Goal: Navigation & Orientation: Find specific page/section

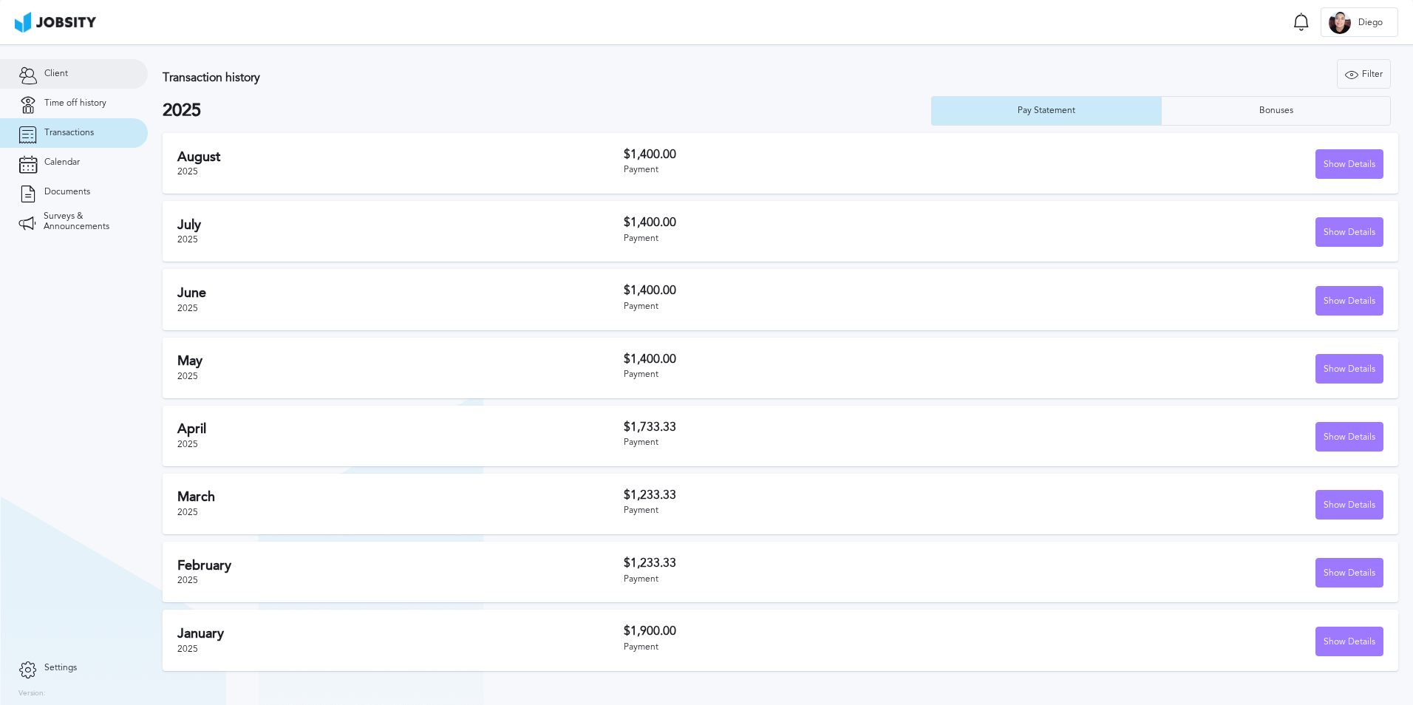
click at [67, 77] on span "Client" at bounding box center [56, 74] width 24 height 10
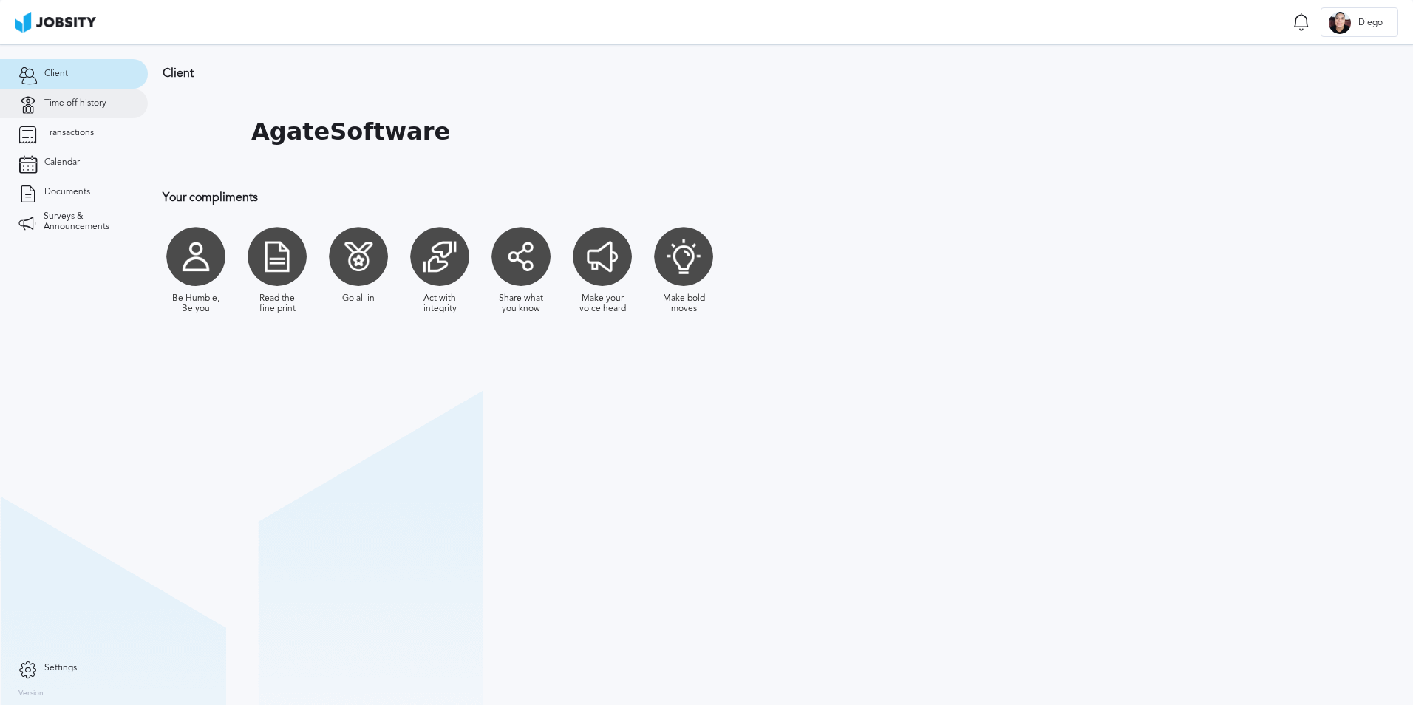
click at [100, 106] on span "Time off history" at bounding box center [75, 103] width 62 height 10
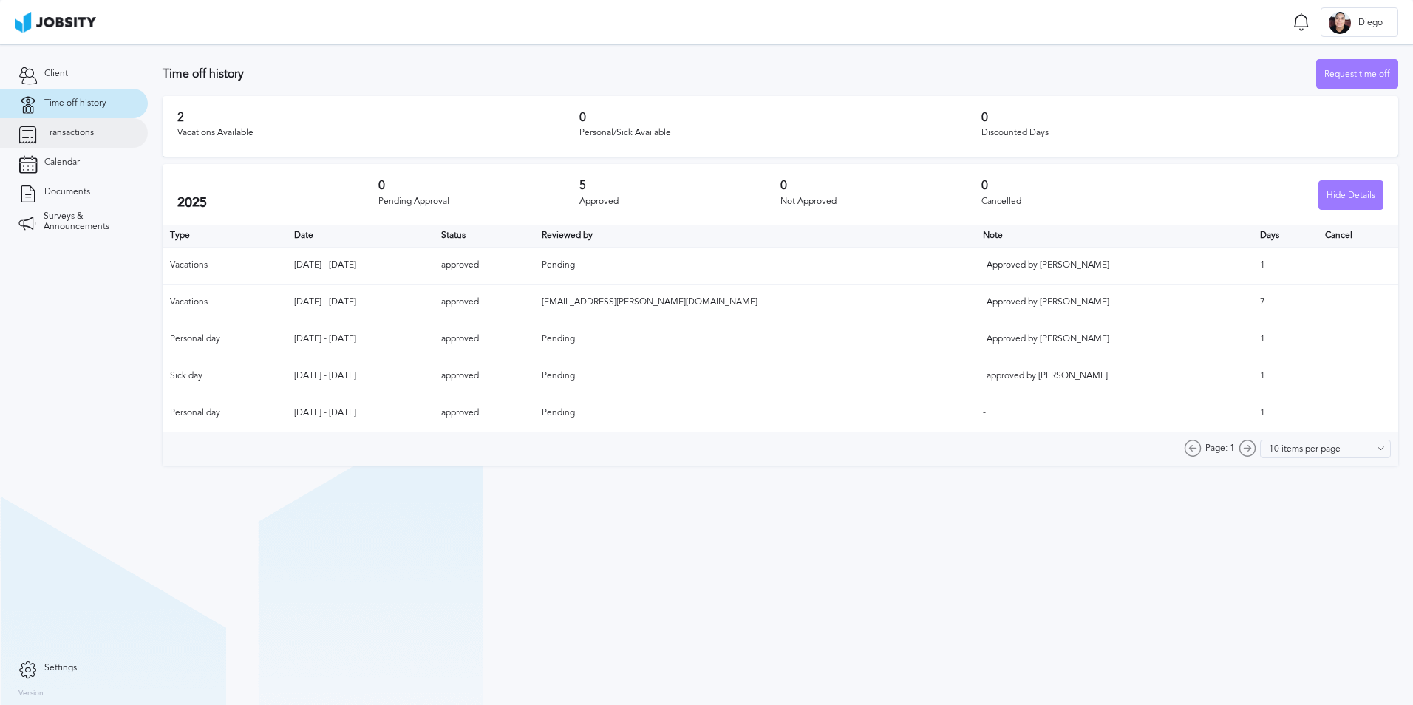
click at [86, 133] on span "Transactions" at bounding box center [69, 133] width 50 height 10
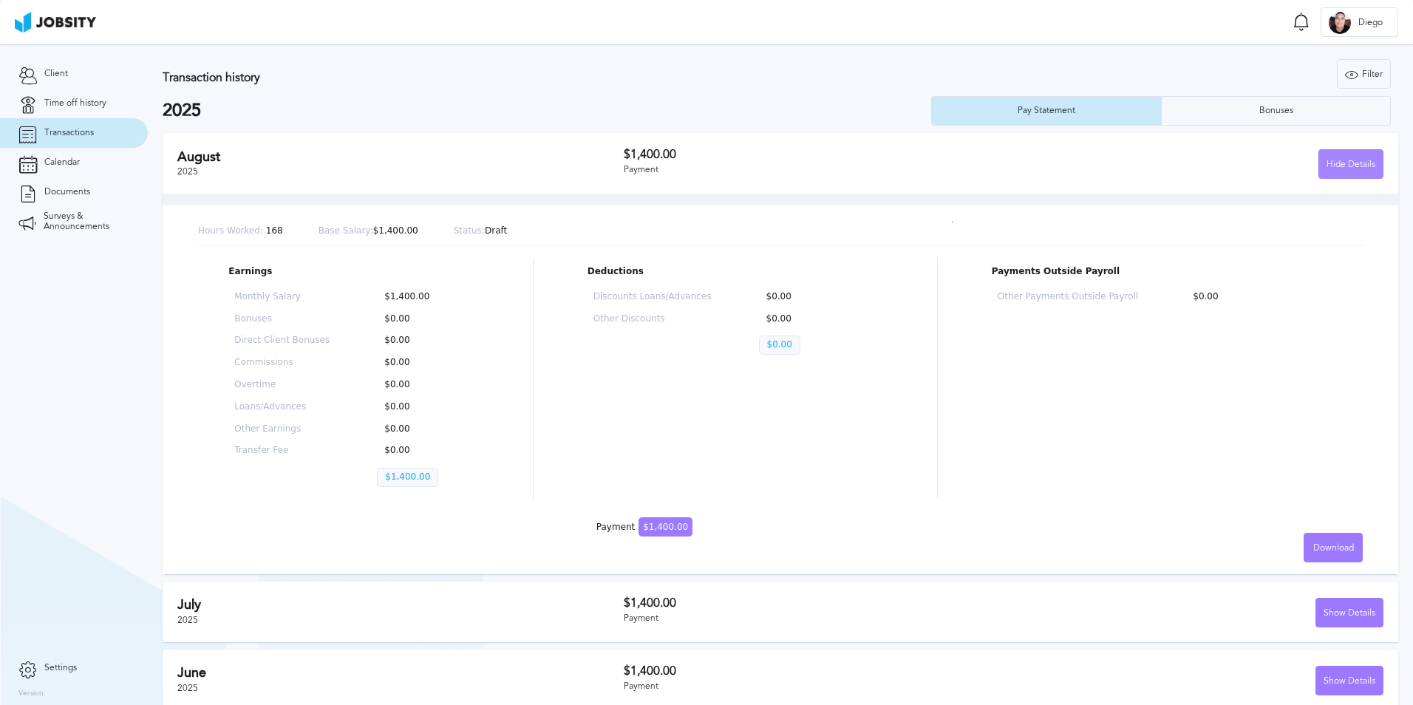
click at [1337, 153] on div "Hide Details" at bounding box center [1351, 165] width 64 height 30
